Goal: Transaction & Acquisition: Purchase product/service

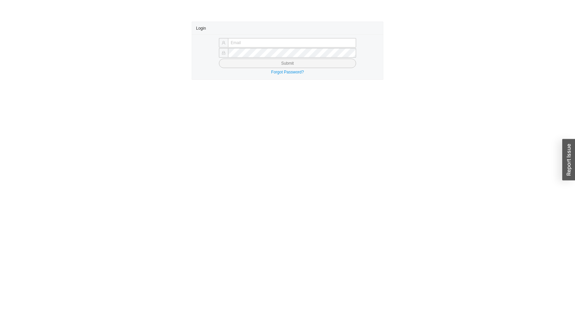
type input "sammyw@homeandstone.com"
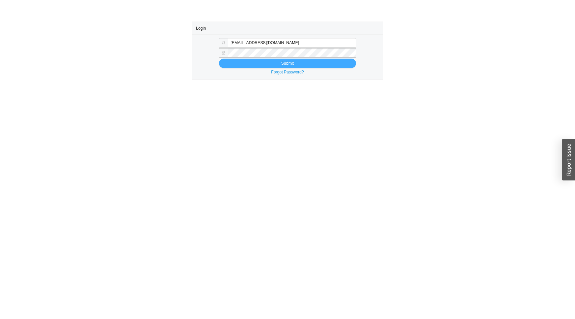
click at [281, 64] on button "Submit" at bounding box center [287, 63] width 137 height 9
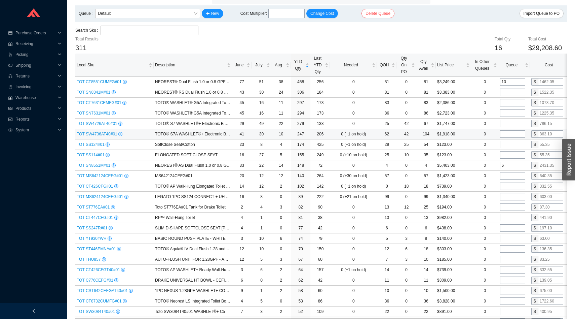
scroll to position [39, 0]
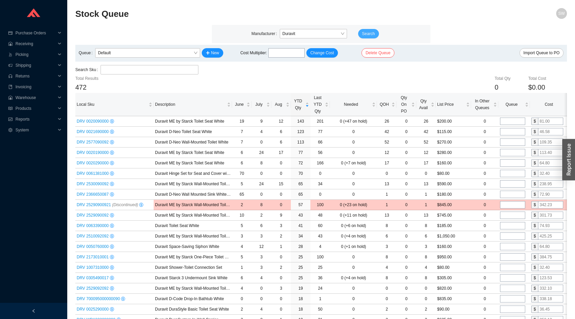
click at [369, 37] on button "Search" at bounding box center [368, 33] width 21 height 9
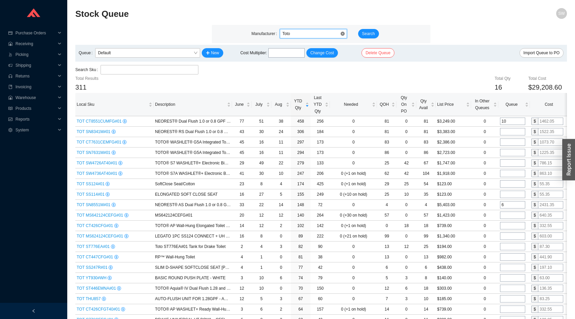
click at [292, 38] on div "Toto" at bounding box center [313, 33] width 67 height 9
type input "graff"
click at [366, 33] on span "Search" at bounding box center [368, 33] width 13 height 7
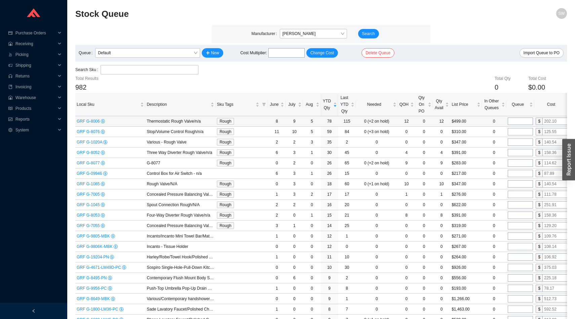
click at [516, 119] on input "tel" at bounding box center [520, 120] width 25 height 7
type input "12"
click at [519, 132] on input "tel" at bounding box center [520, 131] width 25 height 7
type input "16"
click at [516, 146] on td at bounding box center [521, 142] width 28 height 10
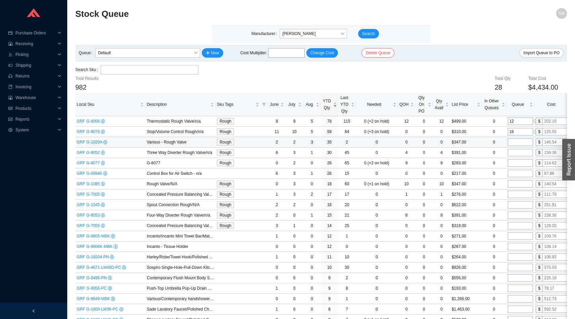
click at [516, 142] on input "tel" at bounding box center [520, 141] width 25 height 7
type input "6"
click at [516, 151] on input "tel" at bounding box center [520, 152] width 25 height 7
type input "4"
click at [516, 161] on input "tel" at bounding box center [520, 162] width 25 height 7
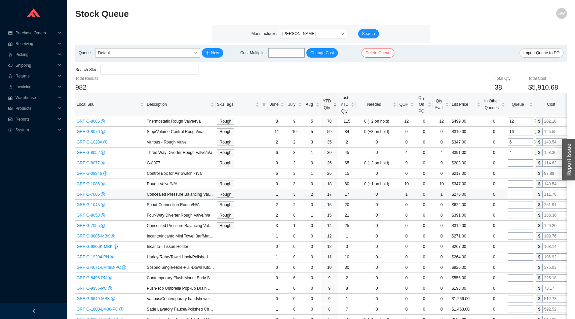
click at [516, 193] on input "tel" at bounding box center [520, 193] width 25 height 7
type input "4"
click at [516, 204] on input "tel" at bounding box center [520, 204] width 25 height 7
type input "4"
click at [517, 119] on input "12" at bounding box center [520, 120] width 25 height 7
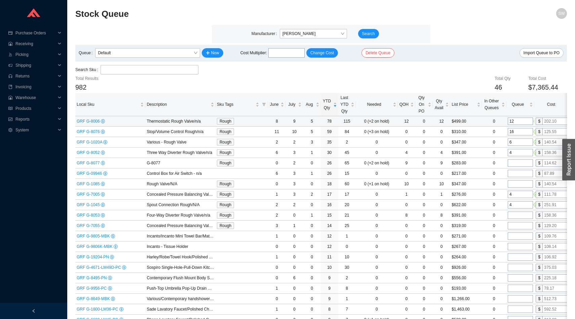
click at [517, 119] on input "12" at bounding box center [520, 120] width 25 height 7
type input "8"
click at [517, 132] on input "16" at bounding box center [520, 131] width 25 height 7
click at [516, 226] on input "tel" at bounding box center [520, 225] width 25 height 7
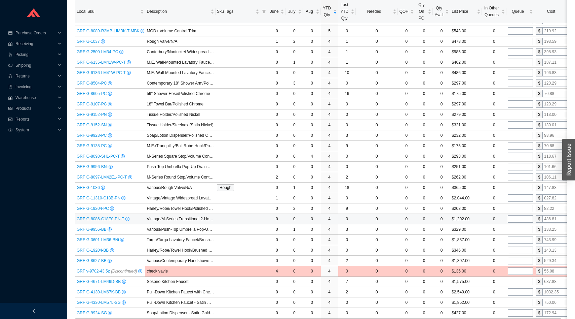
scroll to position [654, 0]
type input "4"
click at [519, 188] on input "tel" at bounding box center [520, 186] width 25 height 7
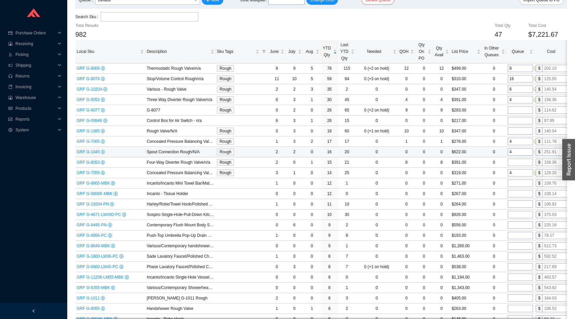
scroll to position [0, 0]
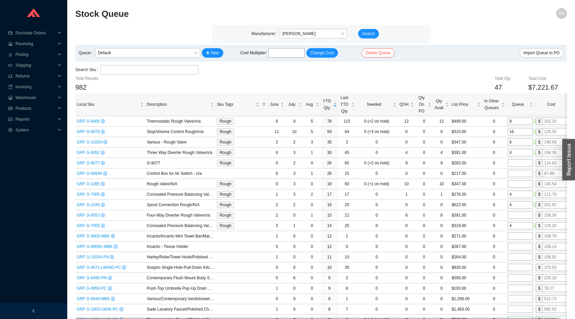
type input "1"
click at [160, 68] on input "search" at bounding box center [149, 69] width 92 height 9
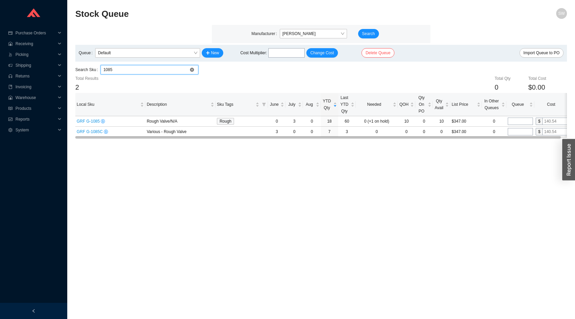
click at [156, 72] on input "1085" at bounding box center [149, 69] width 92 height 9
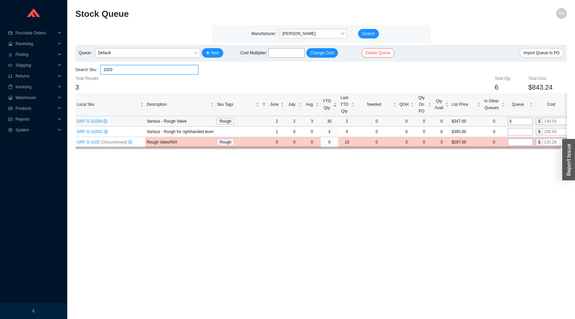
type input "1020"
click at [519, 122] on input "6" at bounding box center [520, 120] width 25 height 7
click at [148, 65] on div "1020" at bounding box center [150, 69] width 98 height 9
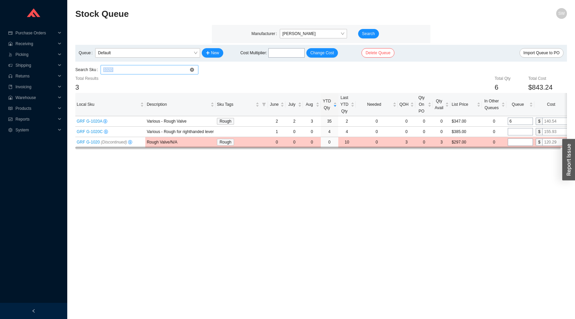
click at [148, 65] on div "1020" at bounding box center [150, 69] width 98 height 9
click at [147, 68] on input "1020" at bounding box center [149, 69] width 92 height 9
paste input "search"
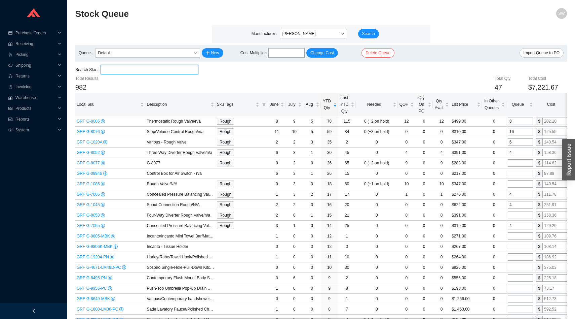
click at [127, 69] on input "search" at bounding box center [149, 69] width 92 height 9
paste input "G-81-76"
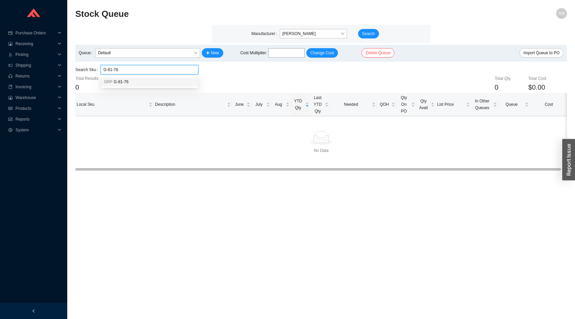
click at [126, 83] on span "G-81-76" at bounding box center [121, 81] width 15 height 5
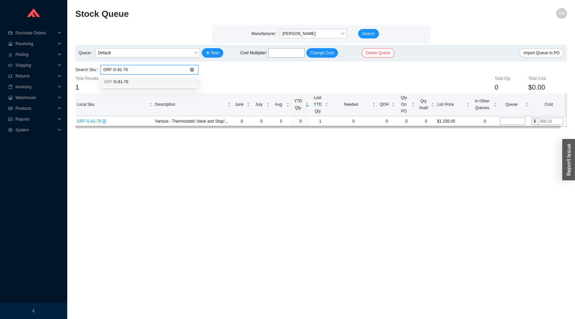
click at [141, 70] on input "GRF G-81-76" at bounding box center [149, 69] width 92 height 9
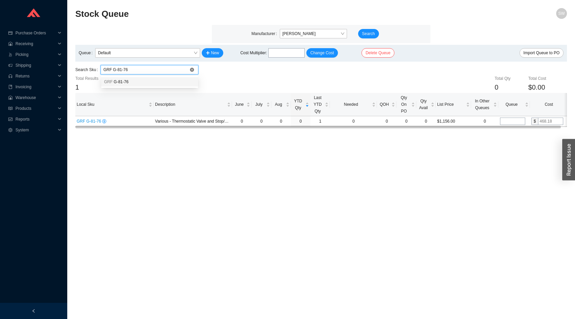
paste input "-81-52"
type input "G-81-52"
click at [171, 131] on main "Stock Queue SW Manufacturer Graff Search Queue Default New Cost Multiplier : Ch…" at bounding box center [321, 163] width 492 height 311
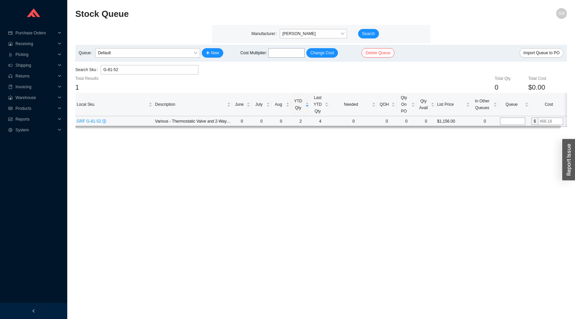
click at [509, 119] on input "tel" at bounding box center [512, 120] width 25 height 7
type input "1"
click at [474, 158] on main "Stock Queue SW Manufacturer Graff Search Queue Default New Cost Multiplier : Ch…" at bounding box center [321, 163] width 492 height 311
click at [122, 67] on input "G-81-52" at bounding box center [149, 69] width 92 height 9
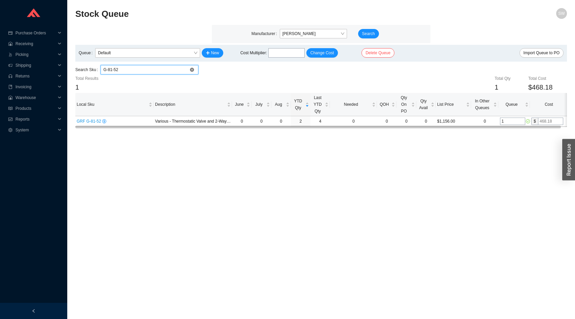
click at [122, 67] on input "G-81-52" at bounding box center [149, 69] width 92 height 9
paste input "3"
click at [142, 65] on input "G-81-53" at bounding box center [149, 69] width 92 height 9
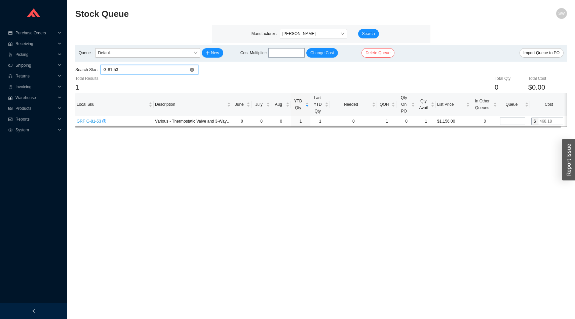
paste input "054"
type input "G-8054"
click at [508, 122] on input "tel" at bounding box center [512, 120] width 25 height 7
type input "2"
click at [143, 157] on main "Stock Queue SW Manufacturer Graff Search Queue Default New Cost Multiplier : Ch…" at bounding box center [321, 163] width 492 height 311
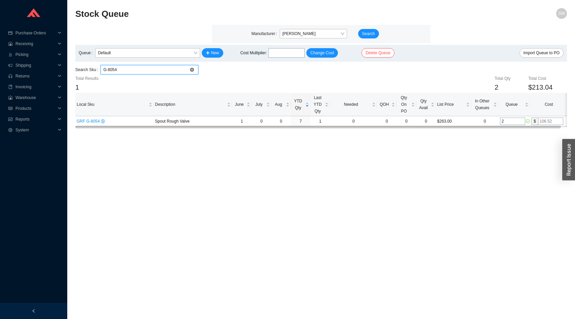
click at [166, 69] on input "G-8054" at bounding box center [149, 69] width 92 height 9
paste input "5"
type input "G-8055"
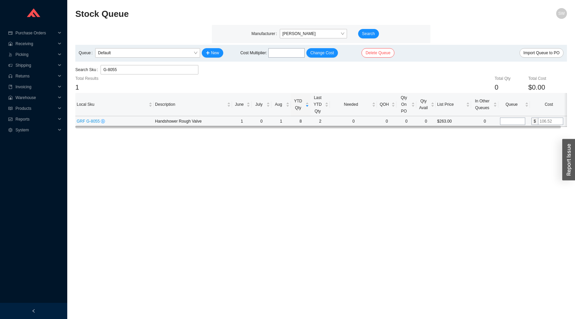
click at [511, 118] on input "tel" at bounding box center [512, 120] width 25 height 7
type input "2"
click at [478, 168] on main "Stock Queue SW Manufacturer Graff Search Queue Default New Cost Multiplier : Ch…" at bounding box center [321, 163] width 492 height 311
click at [167, 72] on input "G-8055" at bounding box center [149, 69] width 92 height 9
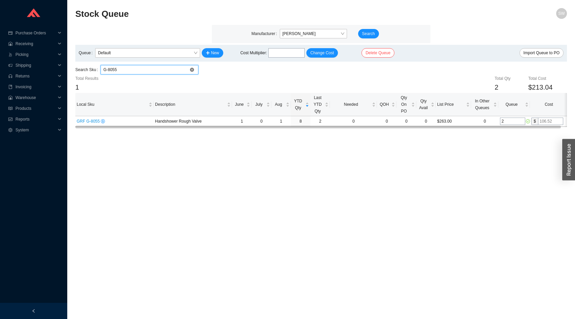
click at [167, 73] on input "G-8055" at bounding box center [149, 69] width 92 height 9
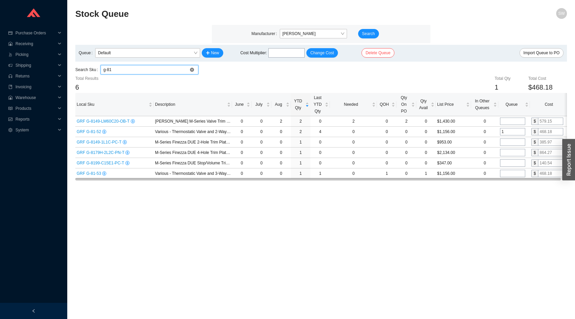
click at [146, 74] on div "g-81" at bounding box center [150, 69] width 98 height 9
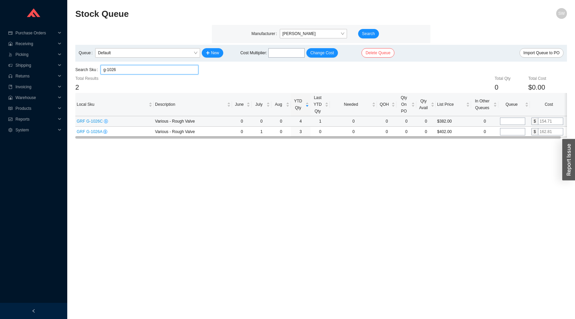
type input "g-1026"
click at [507, 124] on input "tel" at bounding box center [512, 120] width 25 height 7
type input "1"
click at [472, 169] on main "Stock Queue SW Manufacturer Graff Search Queue Default New Cost Multiplier : Ch…" at bounding box center [321, 163] width 492 height 311
click at [180, 72] on input "g-1026" at bounding box center [149, 69] width 92 height 9
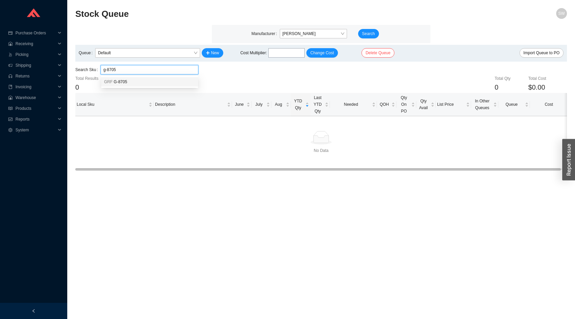
click at [149, 83] on div "GRF G-8705" at bounding box center [150, 82] width 92 height 6
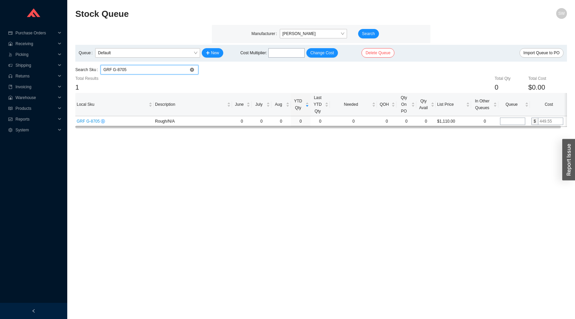
click at [147, 73] on input "GRF G-8705" at bounding box center [149, 69] width 92 height 9
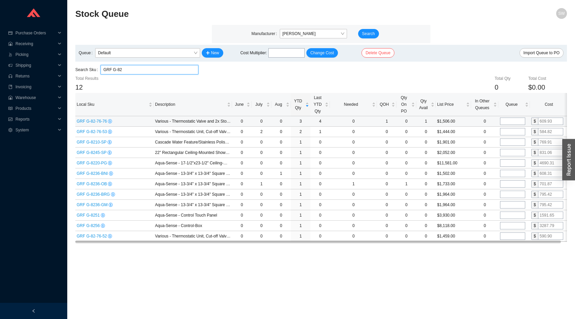
type input "GRF G-82"
click at [506, 122] on input "tel" at bounding box center [512, 120] width 25 height 7
type input "1"
click at [503, 132] on input "tel" at bounding box center [512, 131] width 25 height 7
type input "1"
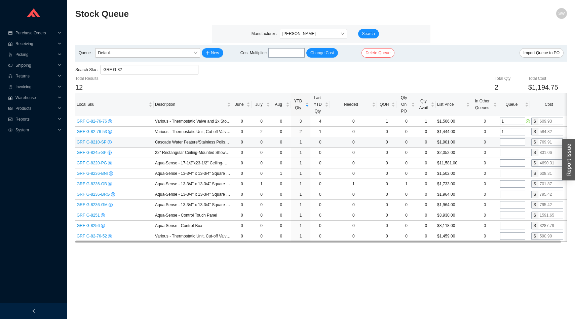
click at [504, 142] on input "tel" at bounding box center [512, 141] width 25 height 7
click at [159, 64] on main "Manufacturer Graff Search Queue Default New Cost Multiplier : Change Cost Delet…" at bounding box center [321, 133] width 492 height 217
click at [159, 67] on input "GRF G-82" at bounding box center [149, 69] width 92 height 9
click at [159, 70] on input "GRF G-82" at bounding box center [149, 69] width 92 height 9
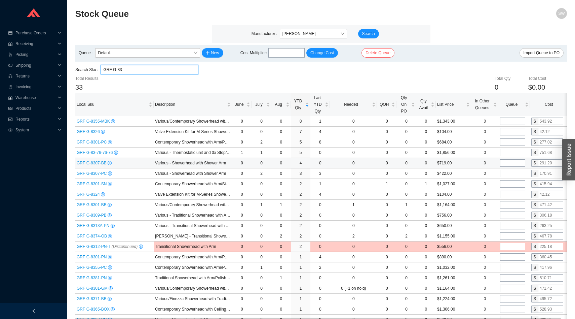
type input "GRF G-83"
click at [509, 164] on input "tel" at bounding box center [512, 162] width 25 height 7
type input "4"
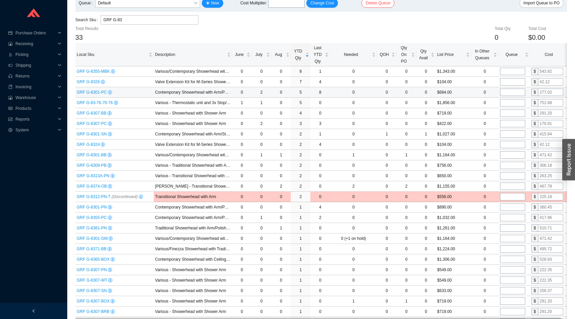
scroll to position [51, 0]
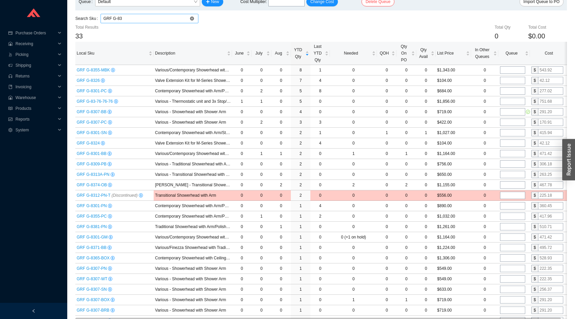
click at [153, 21] on input "GRF G-83" at bounding box center [149, 18] width 92 height 9
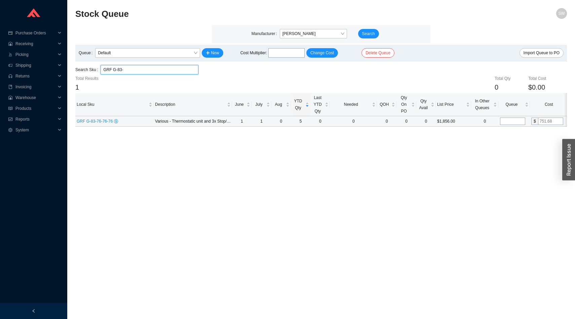
type input "GRF G-83-"
click at [502, 121] on input "tel" at bounding box center [512, 120] width 25 height 7
type input "2"
click at [459, 164] on main "Stock Queue SW Manufacturer Graff Search Queue Default New Cost Multiplier : Ch…" at bounding box center [321, 163] width 492 height 311
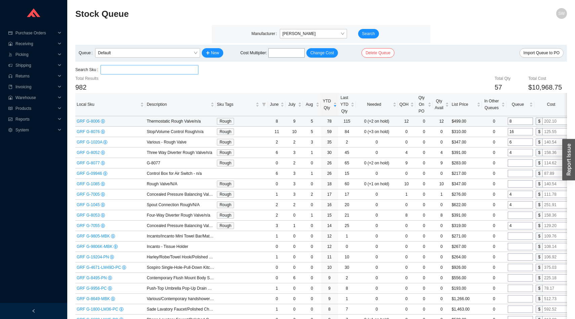
click at [520, 125] on input "8" at bounding box center [520, 120] width 25 height 7
type input "12"
click at [517, 140] on input "6" at bounding box center [520, 141] width 25 height 7
click at [283, 61] on div "Queue Default New Cost Multiplier : Change Cost Delete Queue Import Queue to PO" at bounding box center [321, 53] width 492 height 17
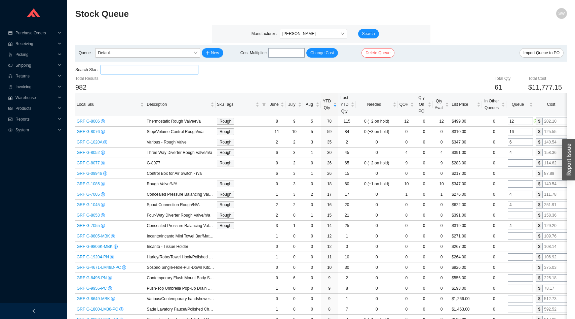
click at [283, 56] on input "tel" at bounding box center [287, 52] width 36 height 9
click at [320, 54] on span "Change Cost" at bounding box center [323, 52] width 24 height 7
type input "0.3645"
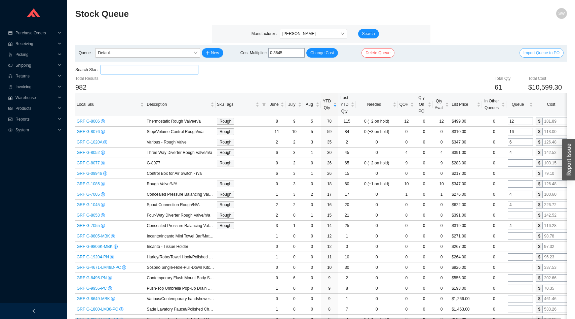
click at [547, 53] on span "Import Queue to PO" at bounding box center [542, 52] width 36 height 7
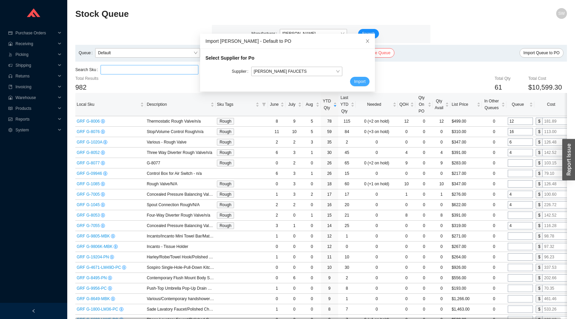
click at [357, 83] on span "Import" at bounding box center [359, 81] width 11 height 7
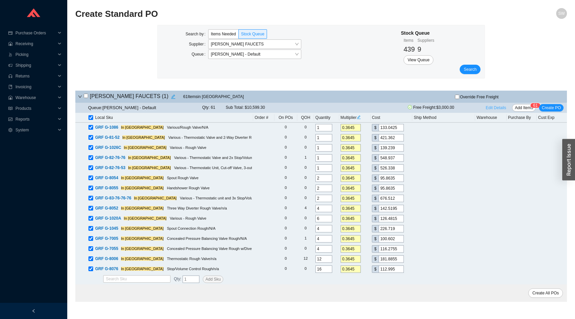
click at [490, 111] on span "Edit Details" at bounding box center [496, 107] width 21 height 7
select select "1"
select select "6"
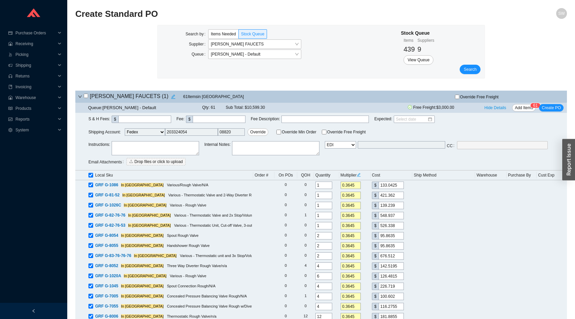
click at [160, 140] on div "S & H Fees : $ Fee : $ Fee Description : Expected : Shipping Account: Select Ca…" at bounding box center [328, 141] width 479 height 52
click at [154, 145] on textarea at bounding box center [155, 148] width 87 height 14
type textarea "Graff Rough Promo"
click at [343, 144] on select "Email Email Buyer EDI Do Not Send" at bounding box center [340, 144] width 31 height 7
select select "5"
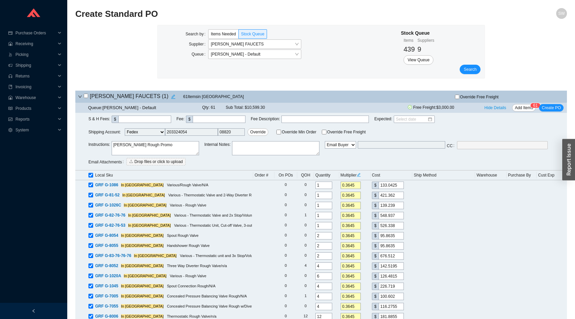
click at [328, 141] on select "Email Email Buyer EDI Do Not Send" at bounding box center [340, 144] width 31 height 7
type input "sammyw@homeandstone.com"
click at [556, 108] on span "Create PO" at bounding box center [551, 107] width 19 height 7
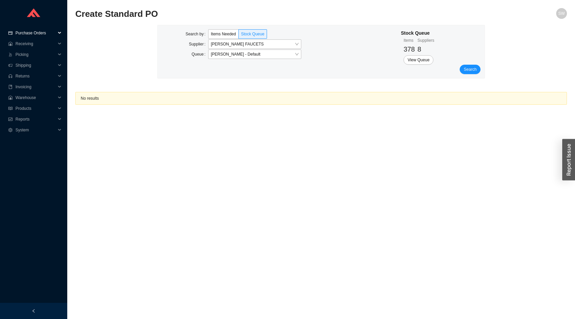
click at [34, 32] on span "Purchase Orders" at bounding box center [35, 33] width 40 height 11
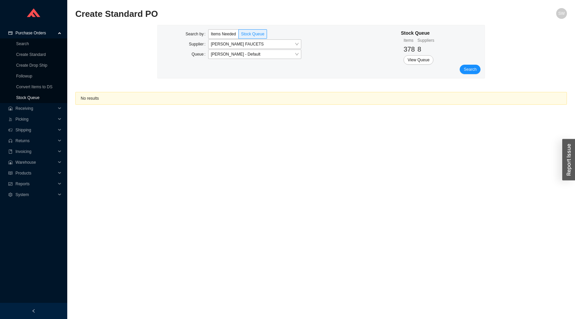
click at [31, 98] on link "Stock Queue" at bounding box center [27, 97] width 23 height 5
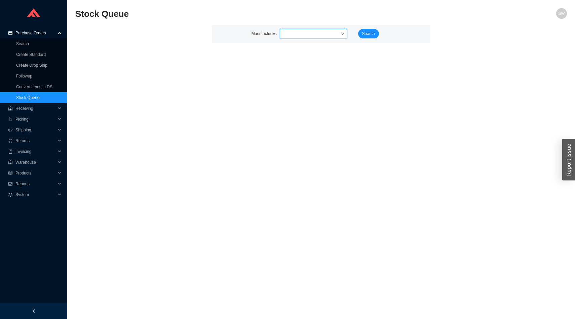
click at [327, 31] on input "search" at bounding box center [312, 33] width 58 height 9
type input "gess"
click at [368, 38] on button "Search" at bounding box center [368, 33] width 21 height 9
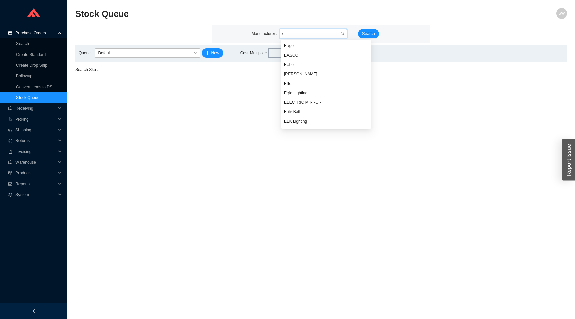
scroll to position [1195, 0]
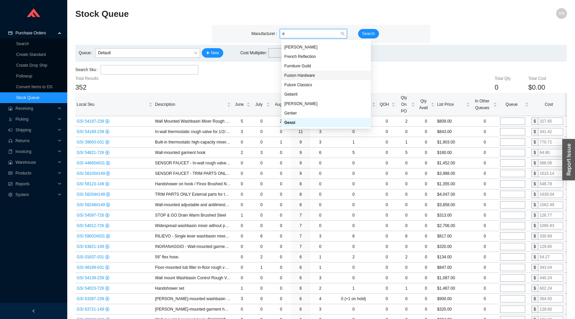
type input "e"
click at [246, 78] on div "Total Qty 0 Total Cost $0.00" at bounding box center [362, 84] width 410 height 18
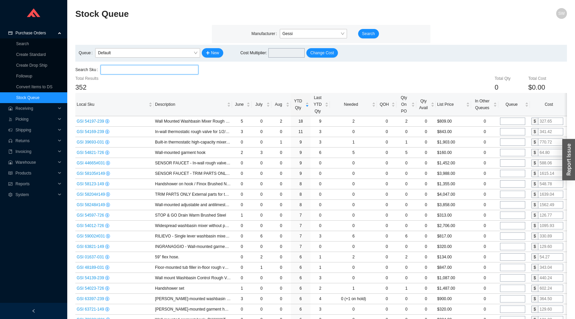
click at [167, 66] on input "search" at bounding box center [149, 69] width 92 height 9
paste input "54197-239"
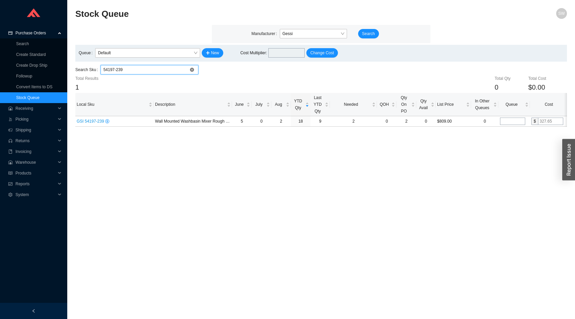
click at [167, 67] on input "54197-239" at bounding box center [149, 69] width 92 height 9
paste input "69"
type input "54169-239"
